Goal: Find specific page/section: Find specific page/section

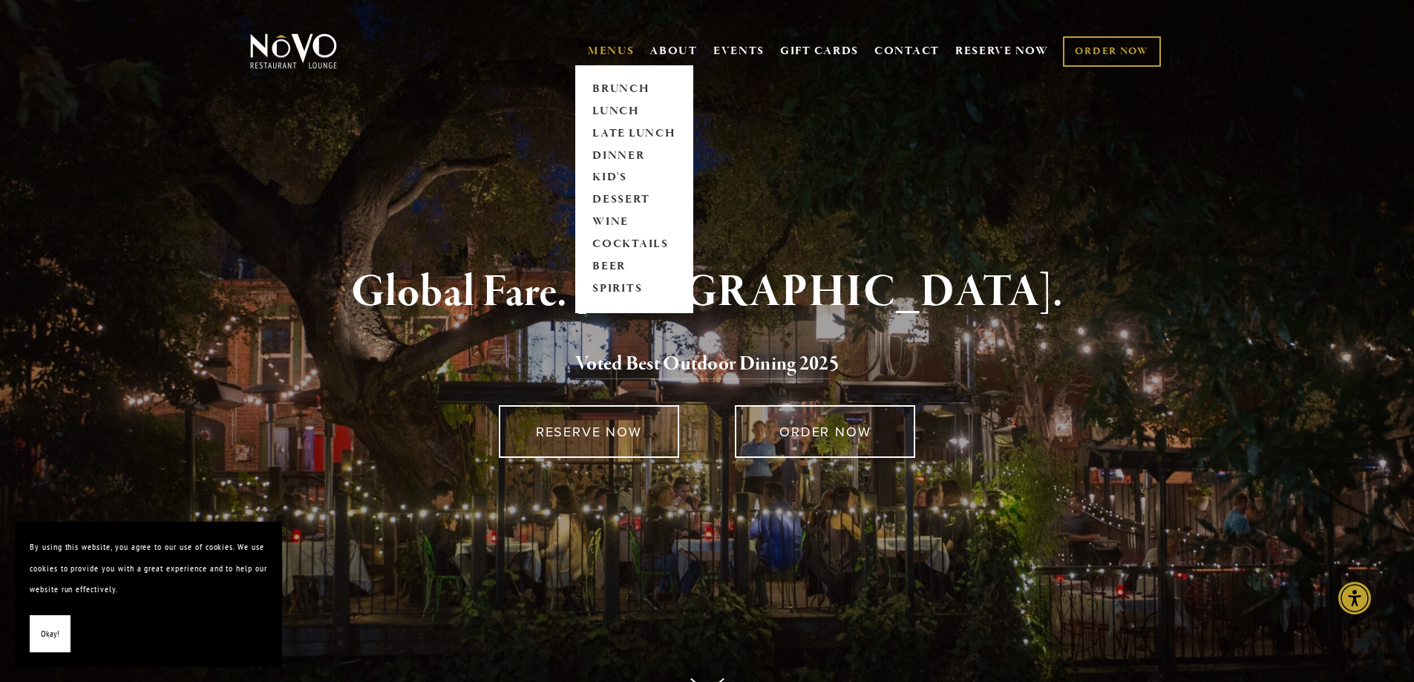
click at [603, 44] on link "MENUS" at bounding box center [611, 51] width 47 height 15
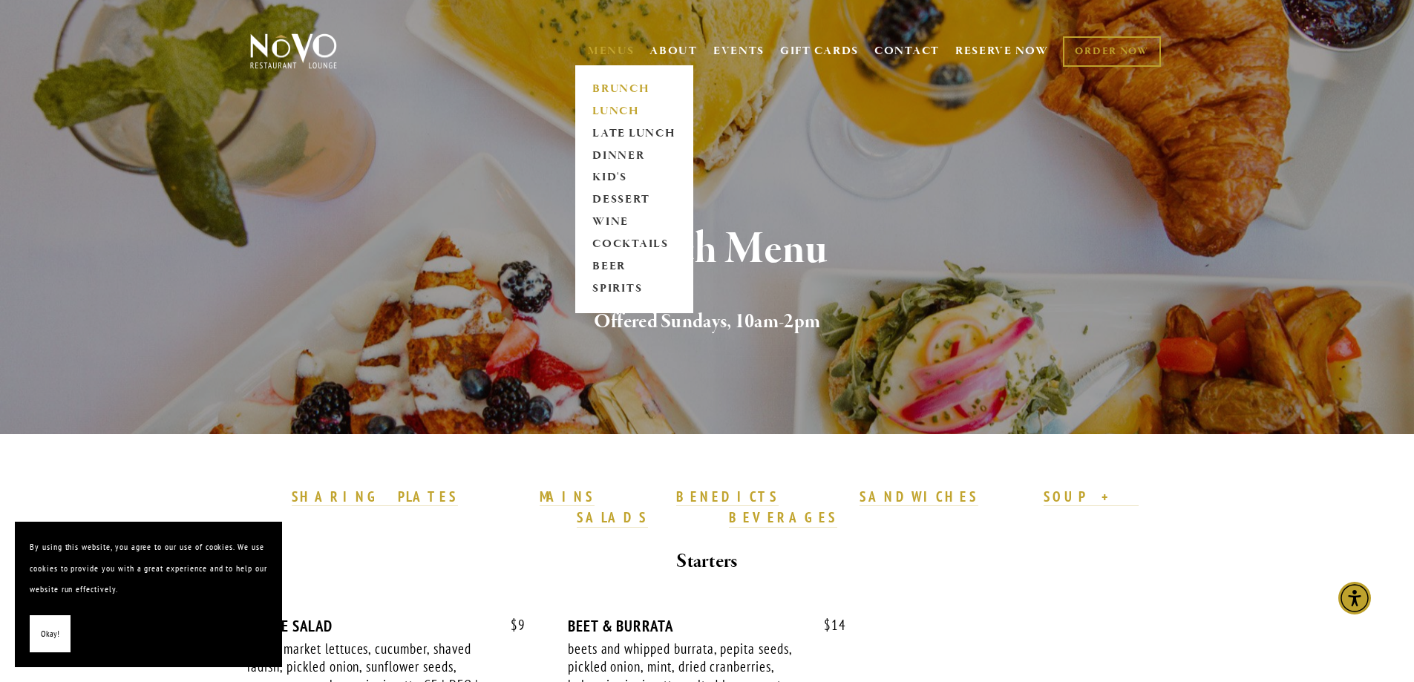
click at [609, 109] on link "LUNCH" at bounding box center [634, 111] width 93 height 22
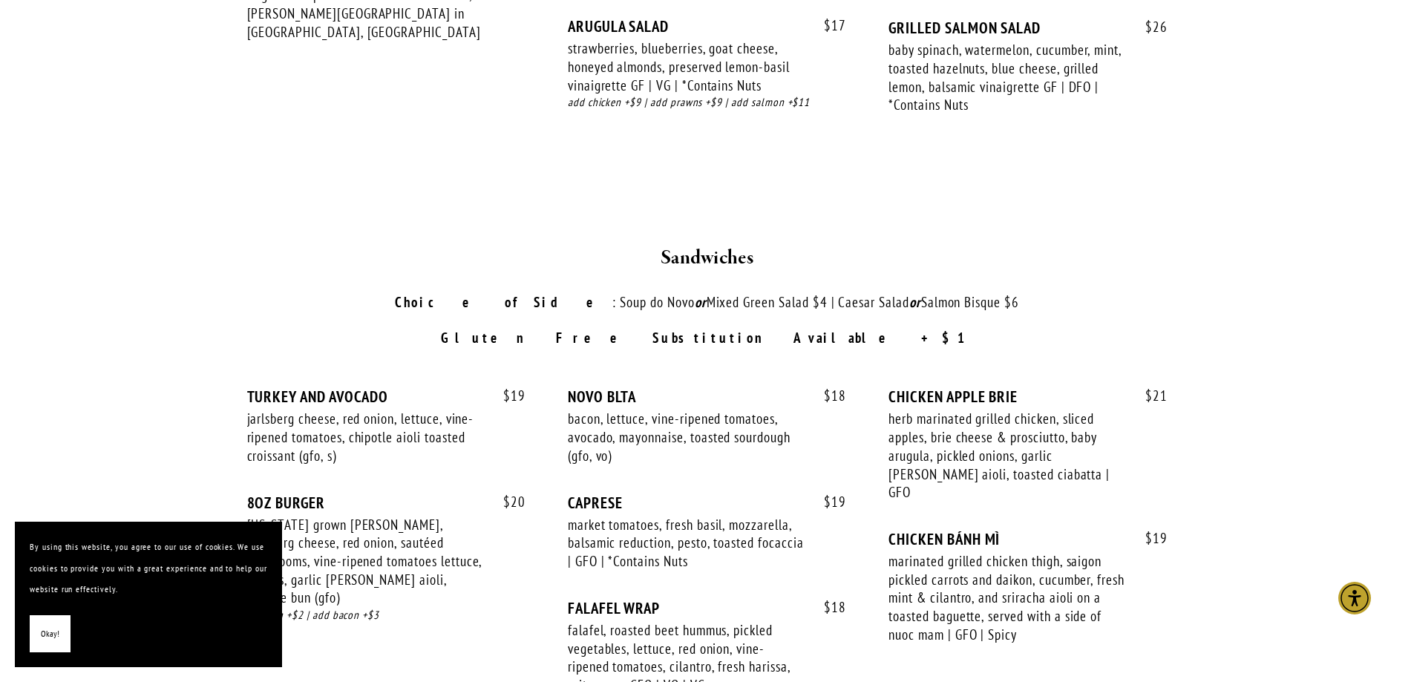
scroll to position [1558, 0]
